Goal: Information Seeking & Learning: Check status

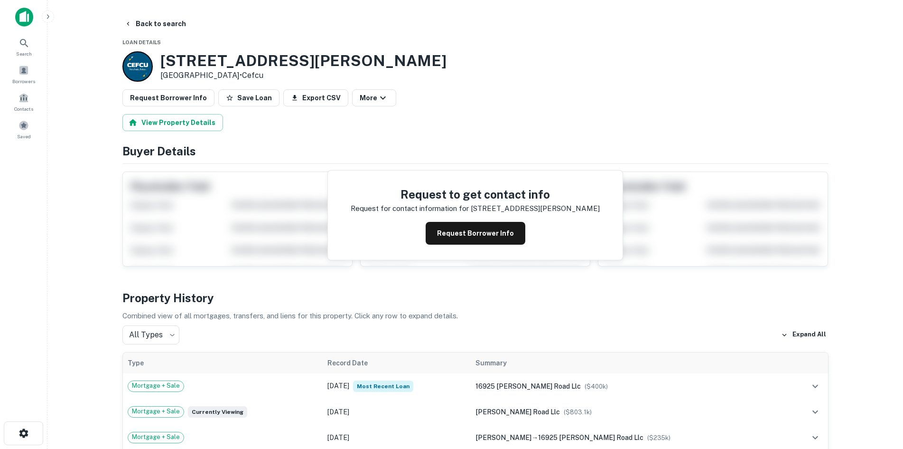
click at [77, 278] on main "Back to search Loan Details 16925 S HARLAN RD Lathrop, CA 95330 • Cefcu Request…" at bounding box center [475, 224] width 856 height 449
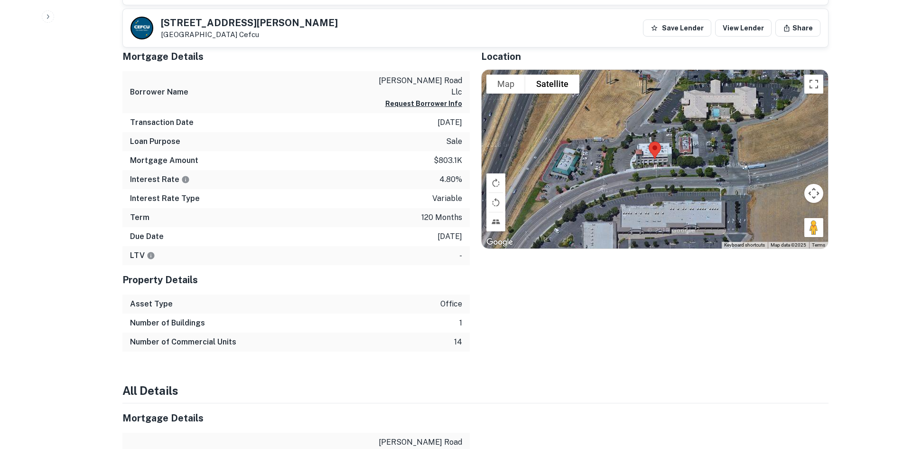
scroll to position [380, 0]
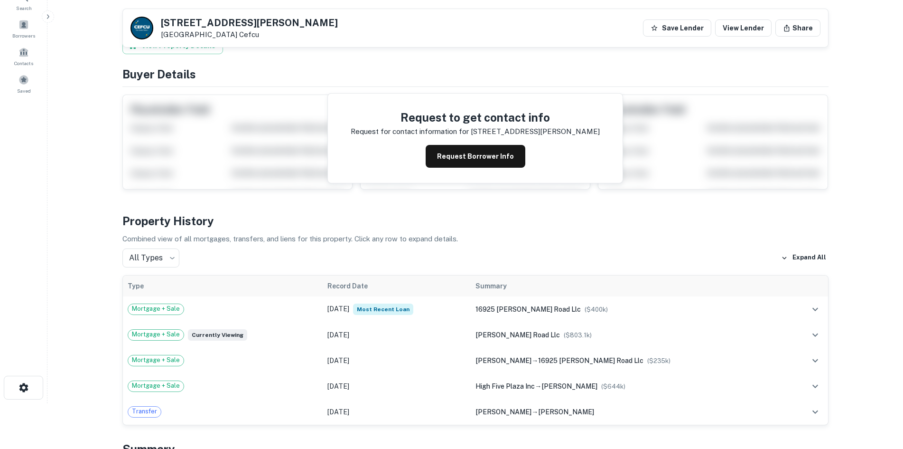
scroll to position [0, 0]
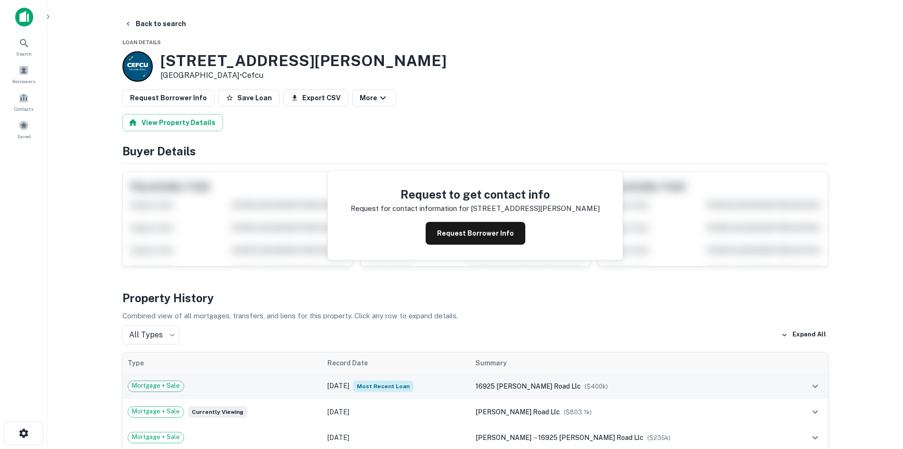
click at [413, 386] on span "Most Recent Loan" at bounding box center [383, 385] width 60 height 11
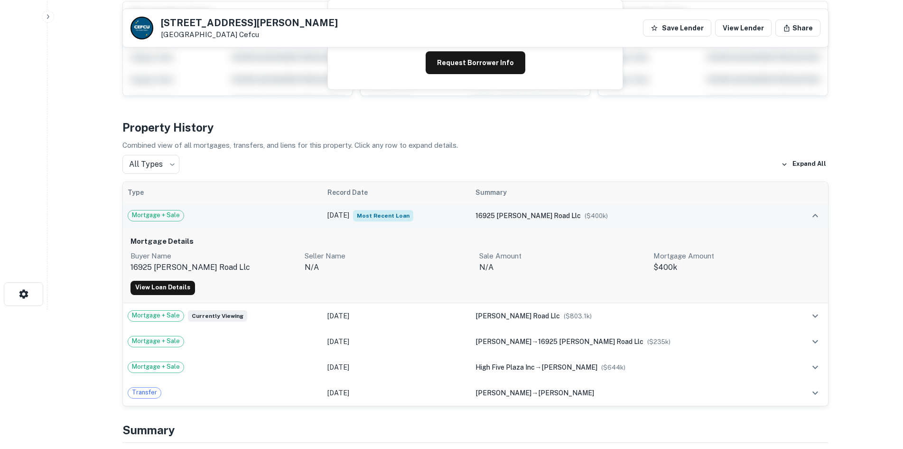
scroll to position [142, 0]
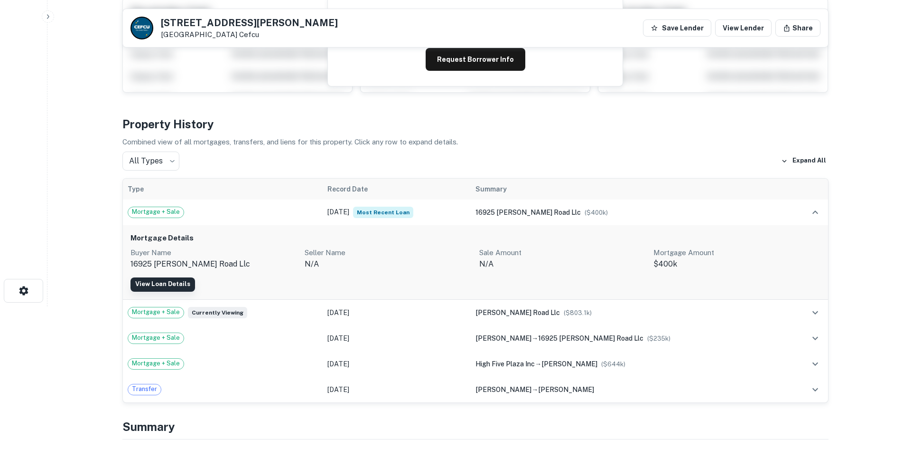
click at [181, 282] on link "View Loan Details" at bounding box center [163, 284] width 65 height 14
